Goal: Task Accomplishment & Management: Use online tool/utility

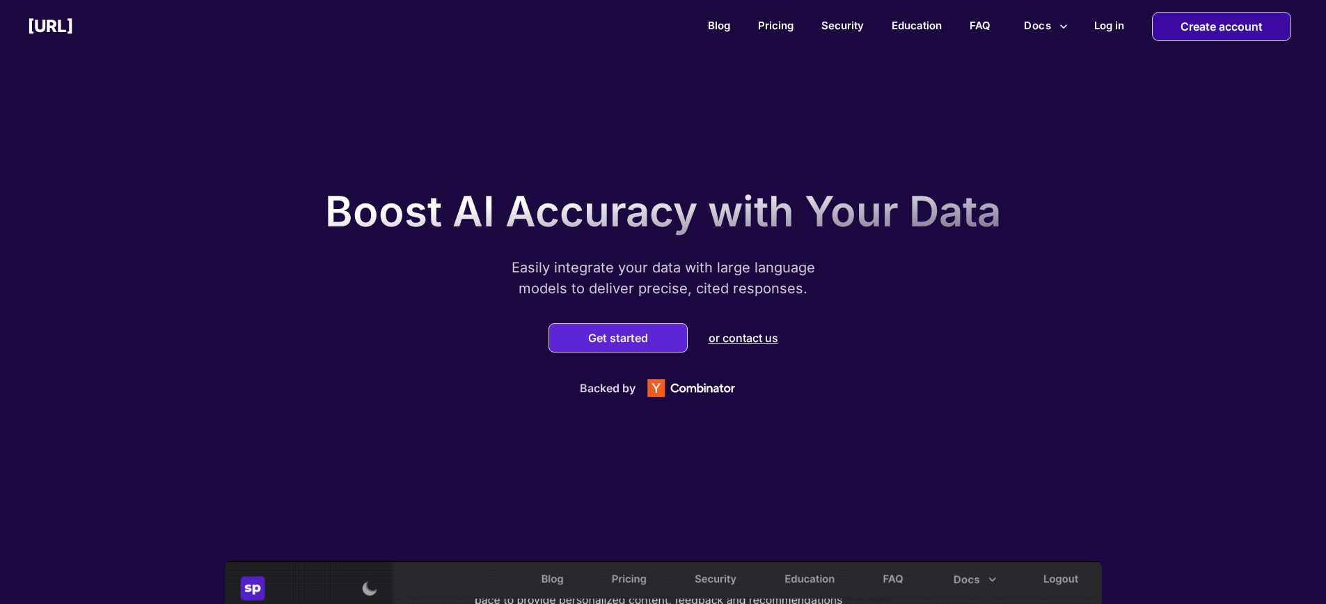
click at [1187, 33] on p "Create account" at bounding box center [1222, 27] width 82 height 28
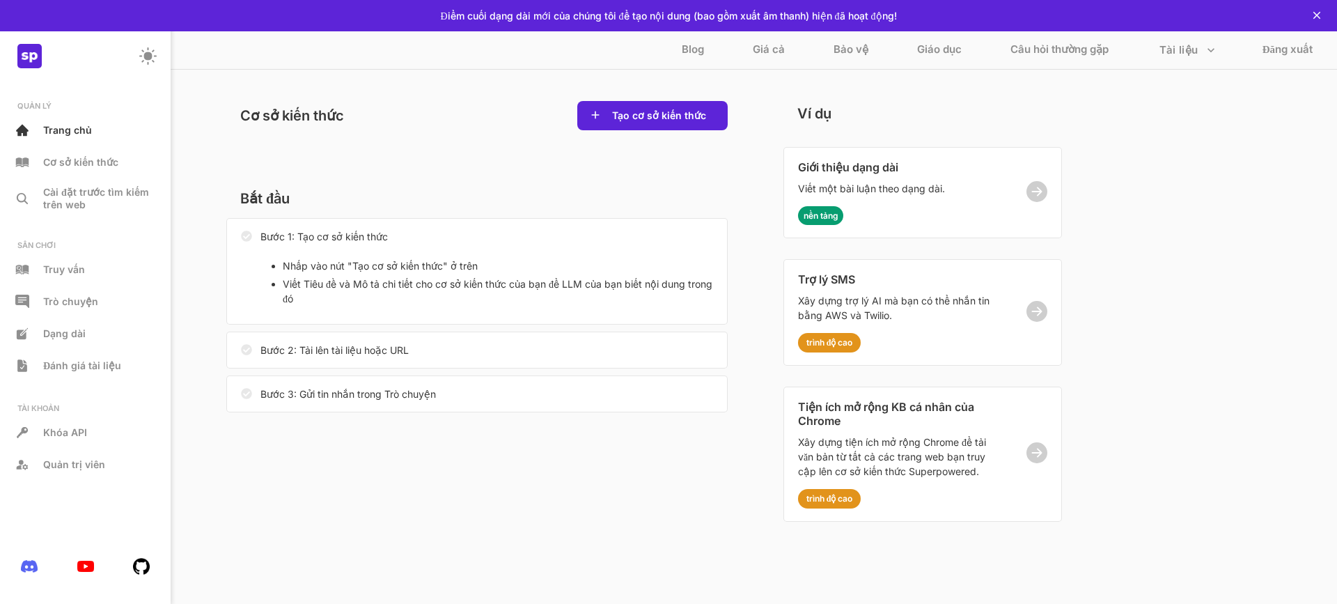
click at [462, 188] on p "Bắt đầu" at bounding box center [476, 198] width 501 height 25
click at [450, 279] on font "Viết Tiêu đề và Mô tả chi tiết cho cơ sở kiến ​​thức của bạn để LLM của bạn biế…" at bounding box center [498, 291] width 430 height 26
click at [668, 118] on font "Tạo cơ sở kiến ​​thức" at bounding box center [659, 115] width 94 height 12
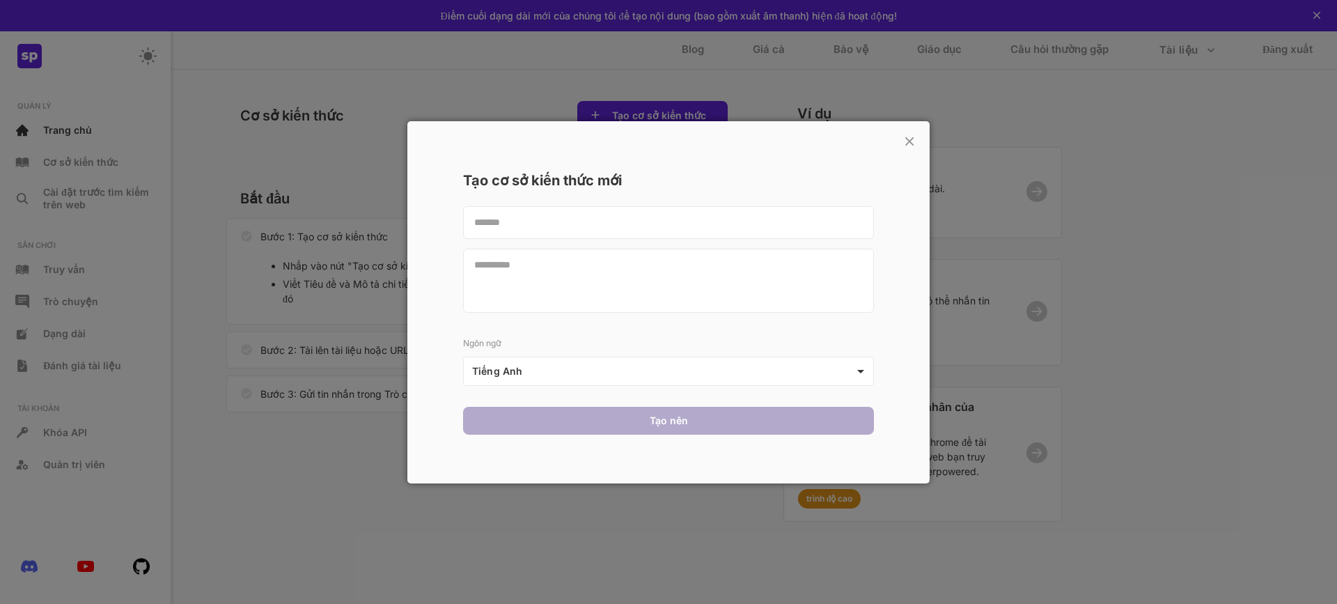
click at [605, 223] on textarea at bounding box center [668, 221] width 411 height 33
click at [541, 274] on textarea at bounding box center [668, 280] width 411 height 64
click at [587, 366] on body "Ứng dụng web này không được tối ưu hóa cho màn hình nhỏ. Vui lòng sử dụng màn h…" at bounding box center [668, 302] width 1337 height 604
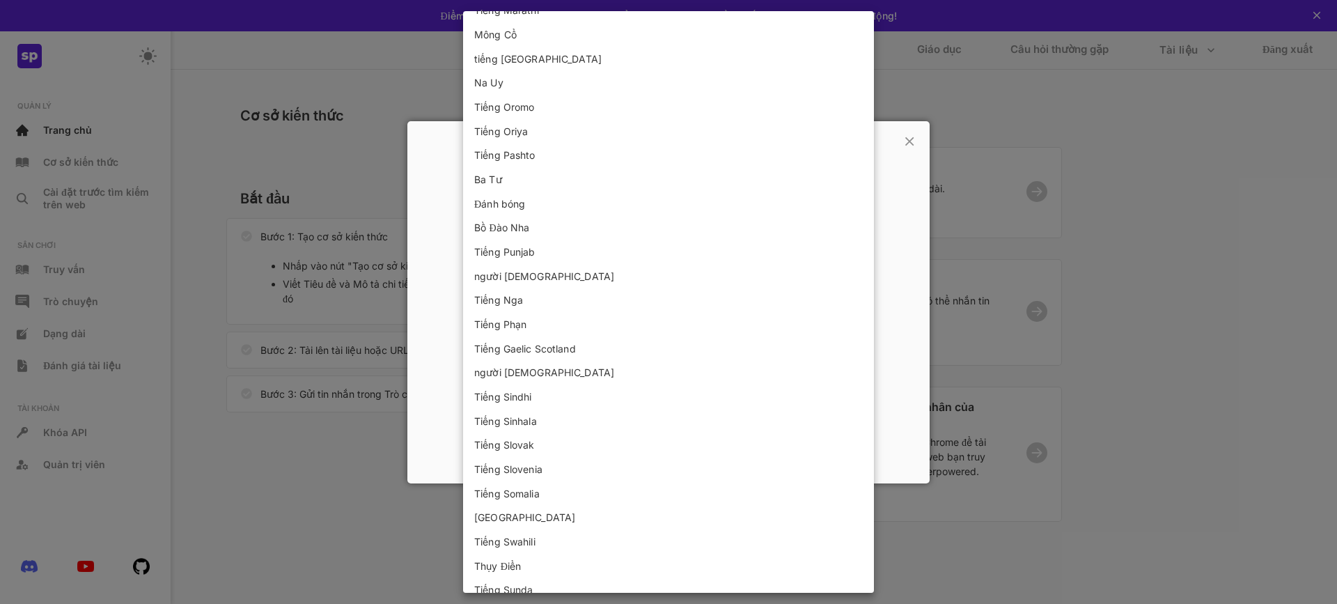
scroll to position [1674, 0]
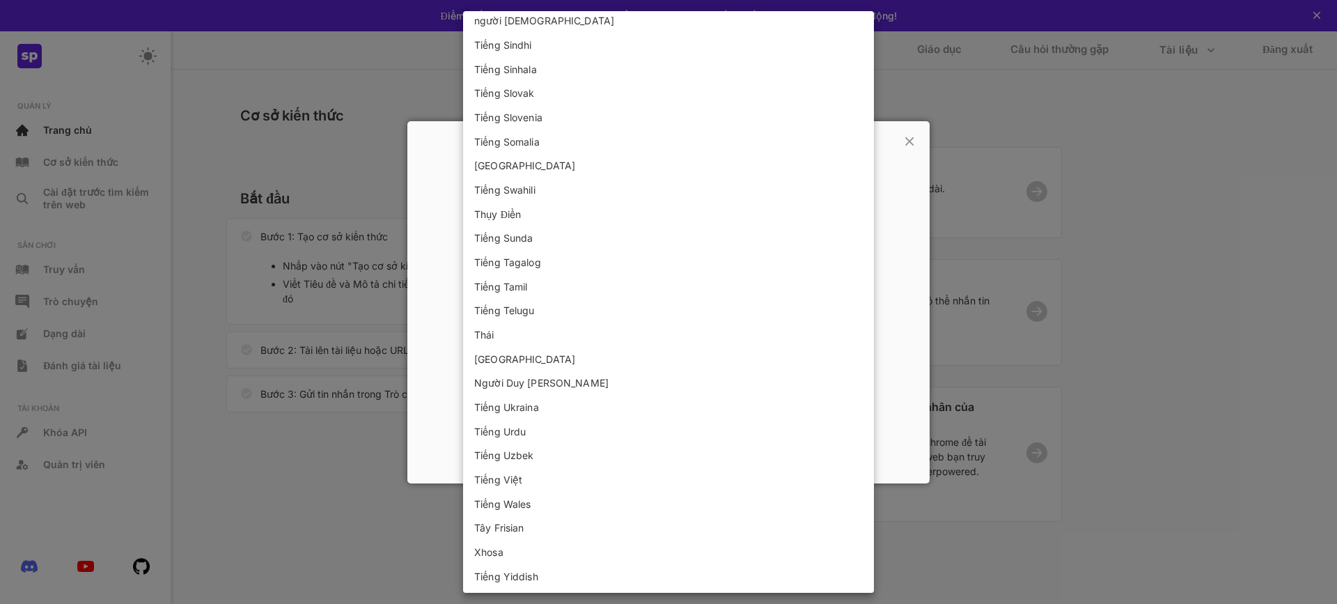
click at [567, 474] on li "Tiếng Việt" at bounding box center [668, 478] width 411 height 24
